Goal: Navigation & Orientation: Find specific page/section

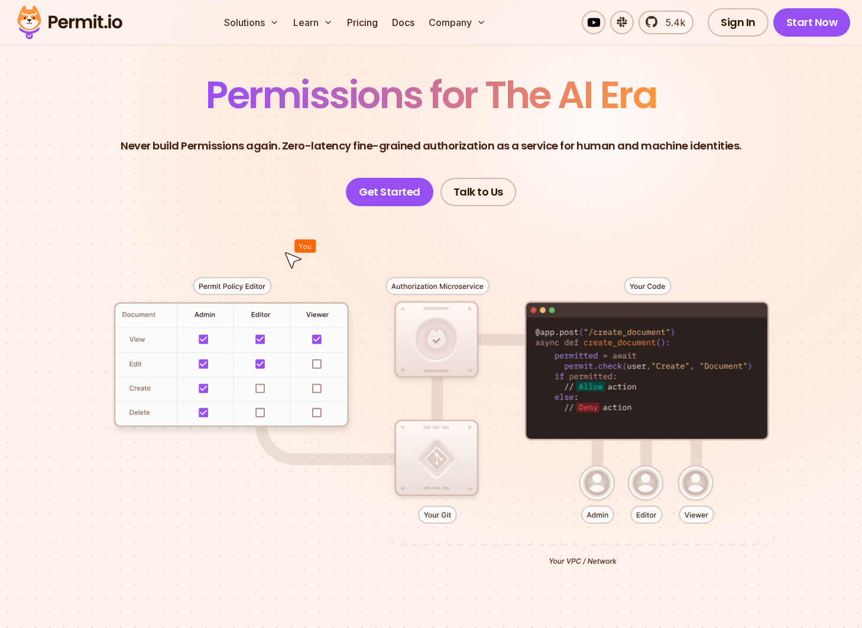
scroll to position [338, 0]
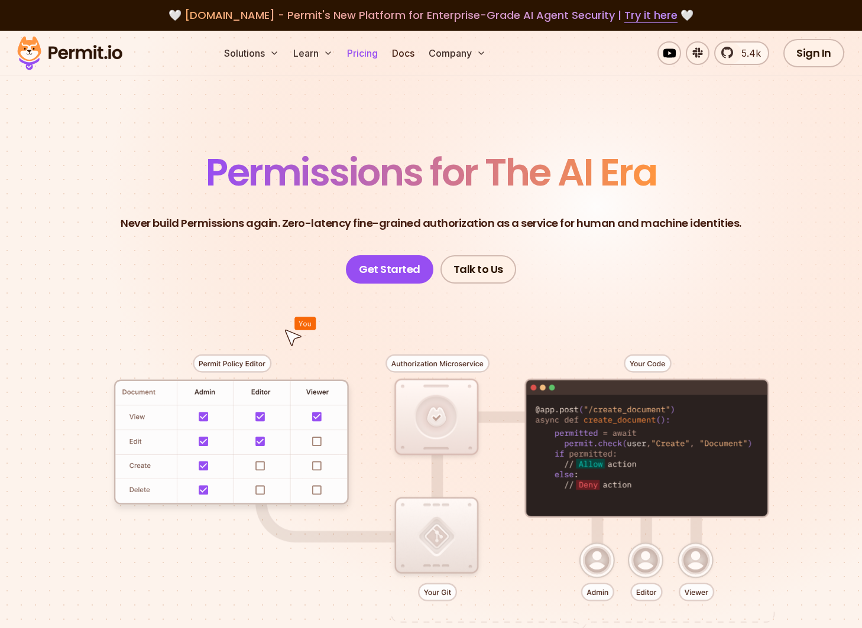
click at [378, 56] on link "Pricing" at bounding box center [362, 53] width 40 height 24
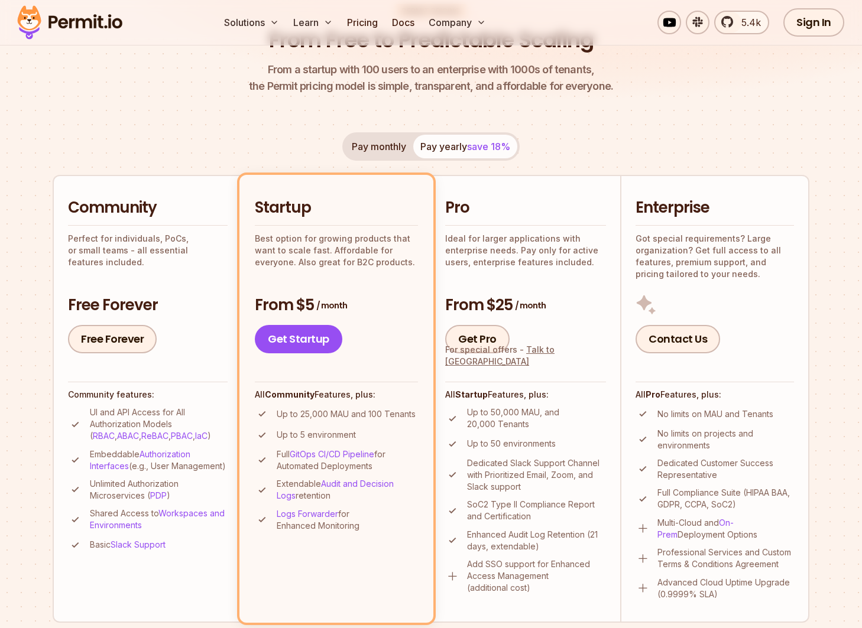
scroll to position [141, 0]
